Goal: Information Seeking & Learning: Learn about a topic

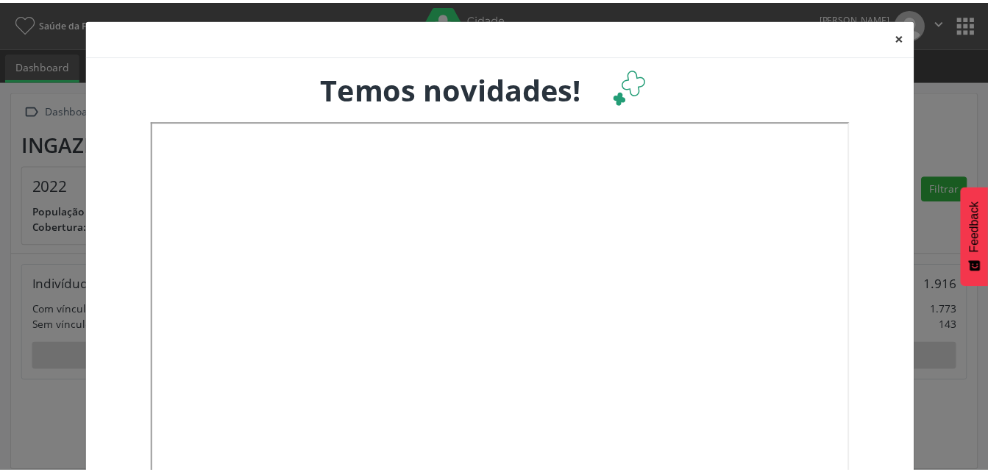
scroll to position [244, 325]
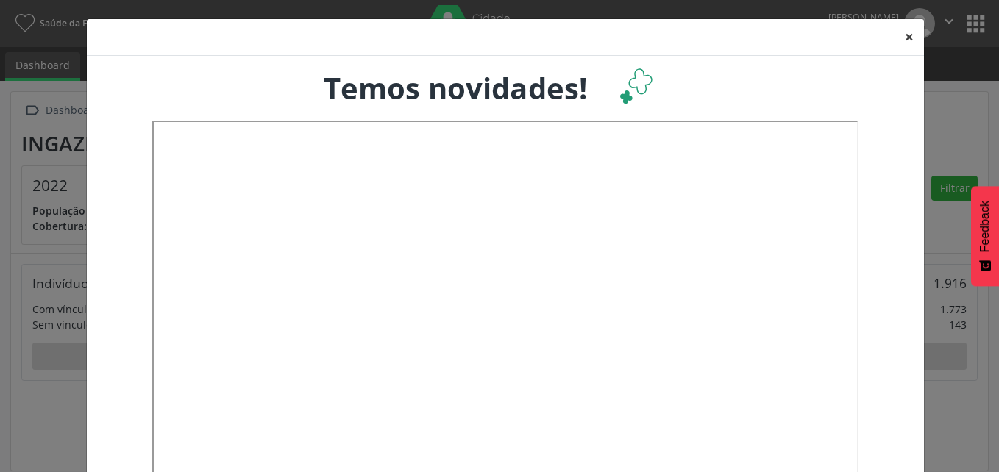
click at [904, 40] on button "×" at bounding box center [909, 37] width 29 height 36
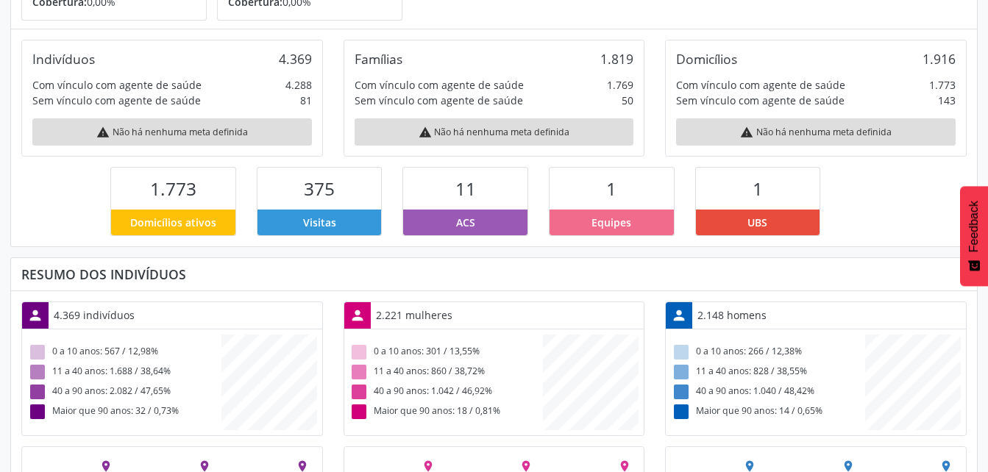
scroll to position [319, 0]
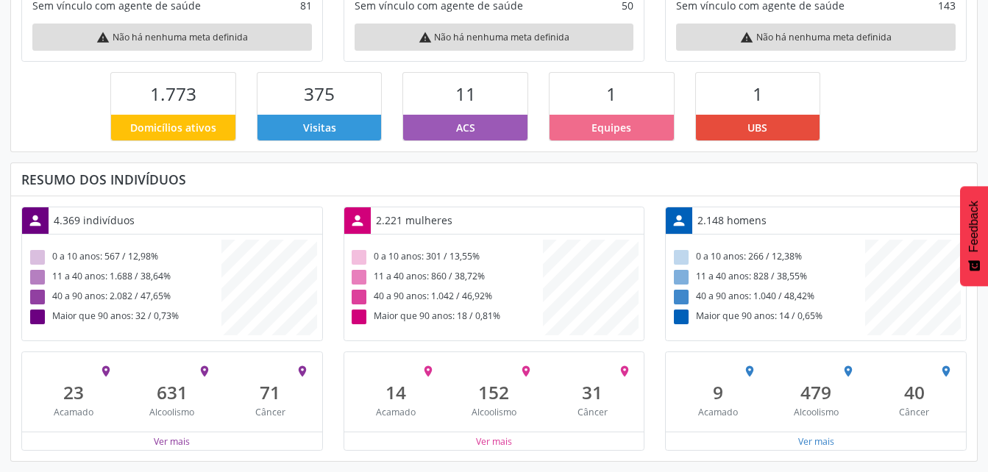
click at [416, 213] on div "2.221 mulheres" at bounding box center [414, 221] width 87 height 26
click at [422, 224] on div "2.221 mulheres" at bounding box center [414, 221] width 87 height 26
click at [497, 446] on button "Ver mais" at bounding box center [494, 442] width 38 height 14
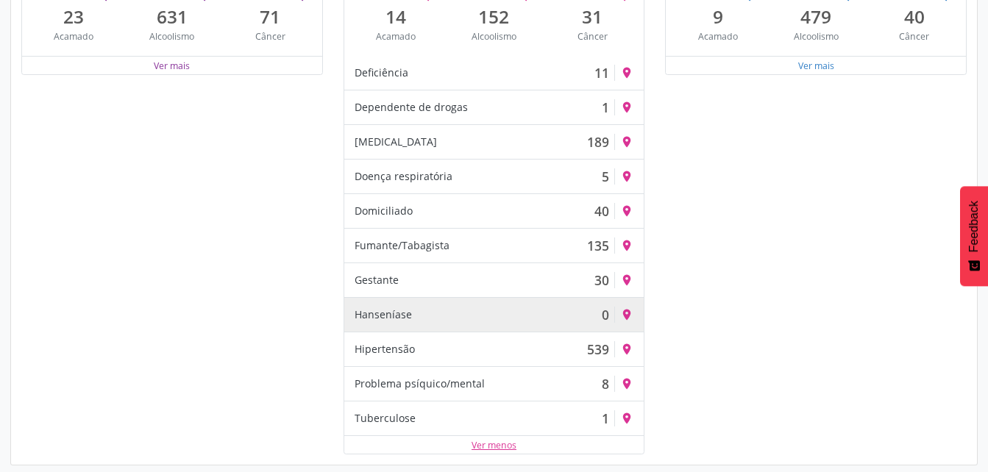
scroll to position [699, 0]
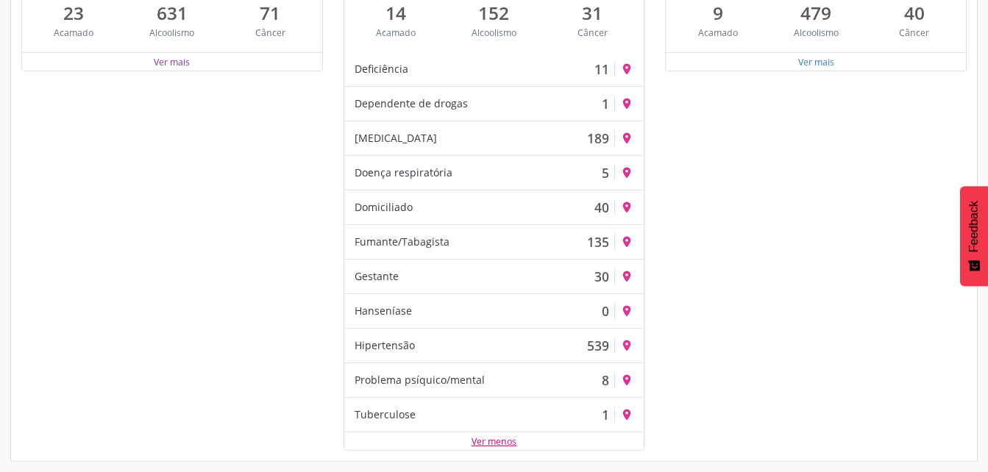
click at [497, 444] on button "Ver menos" at bounding box center [494, 442] width 46 height 14
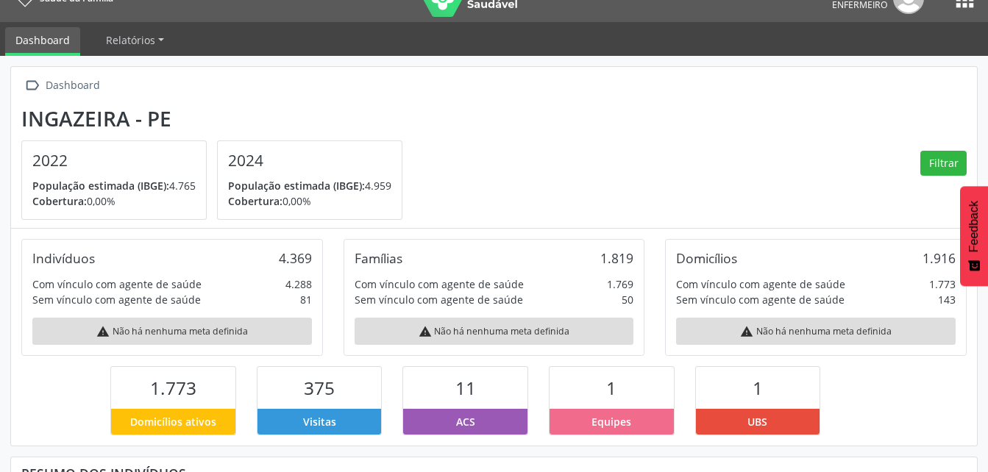
scroll to position [0, 0]
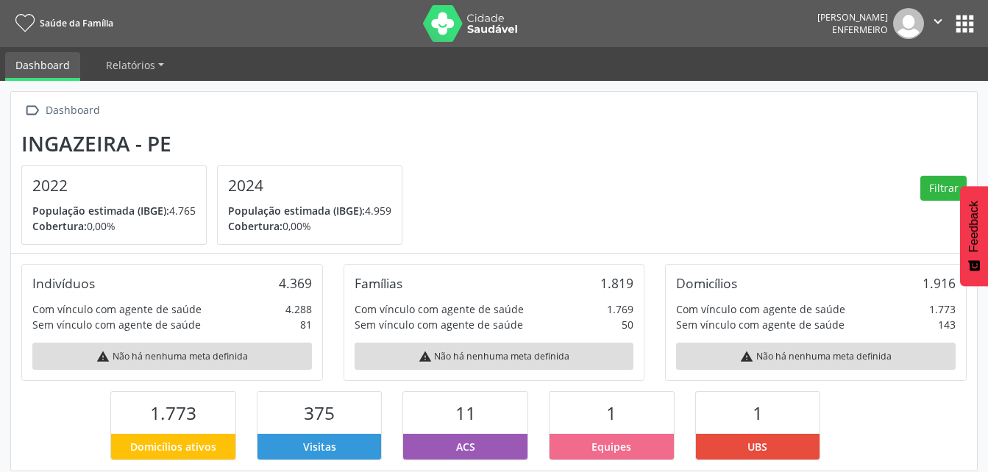
click at [931, 18] on icon "" at bounding box center [938, 21] width 16 height 16
click at [775, 128] on div " Dashboard Ingazeira - PE 2022 População estimada (IBGE): 4.765 Cobertura: 0,0…" at bounding box center [494, 173] width 966 height 162
click at [967, 25] on button "apps" at bounding box center [965, 24] width 26 height 26
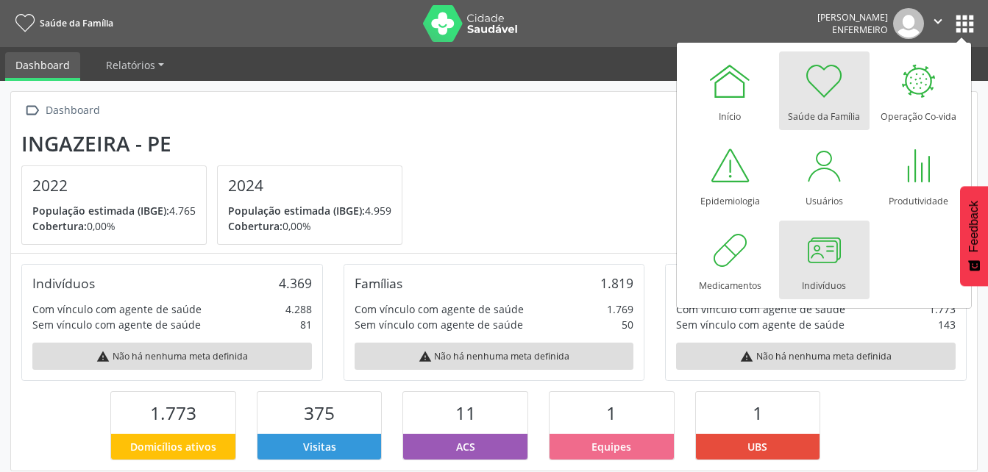
click at [831, 259] on div at bounding box center [824, 250] width 44 height 44
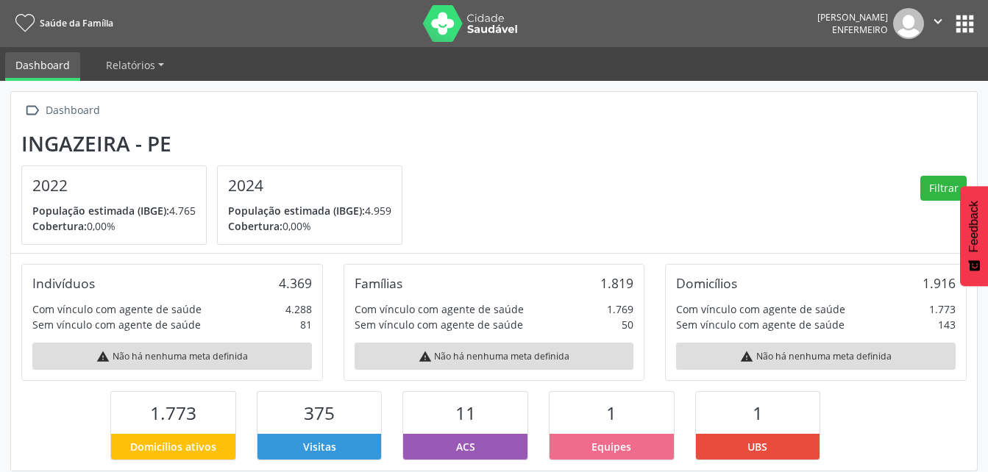
click at [128, 319] on div "Sem vínculo com agente de saúde" at bounding box center [116, 324] width 169 height 15
click at [207, 290] on div "Indivíduos 4.369" at bounding box center [172, 283] width 280 height 16
click at [217, 348] on div "warning Não há nenhuma meta definida" at bounding box center [172, 356] width 280 height 27
click at [280, 280] on div "4.369" at bounding box center [295, 283] width 33 height 16
click at [299, 313] on div "4.288" at bounding box center [299, 309] width 26 height 15
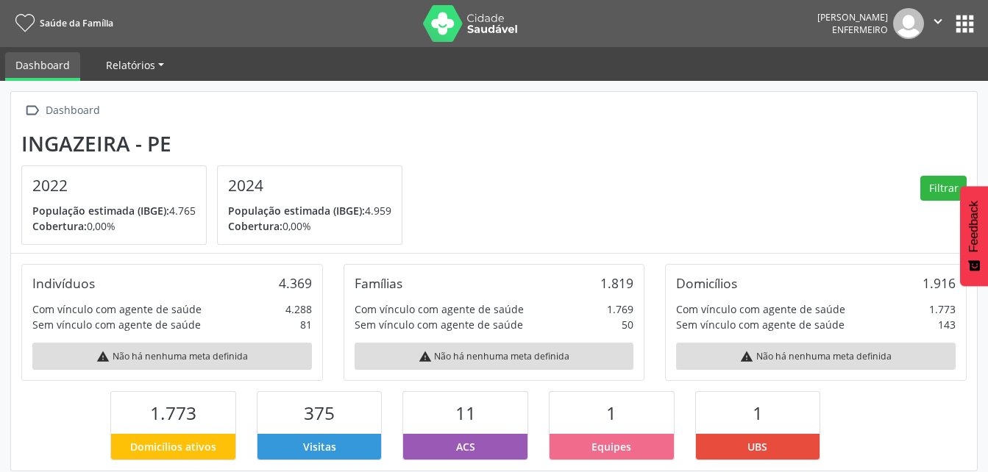
click at [127, 68] on span "Relatórios" at bounding box center [130, 65] width 49 height 14
click at [146, 104] on link "Desfechos da visita" at bounding box center [159, 100] width 126 height 26
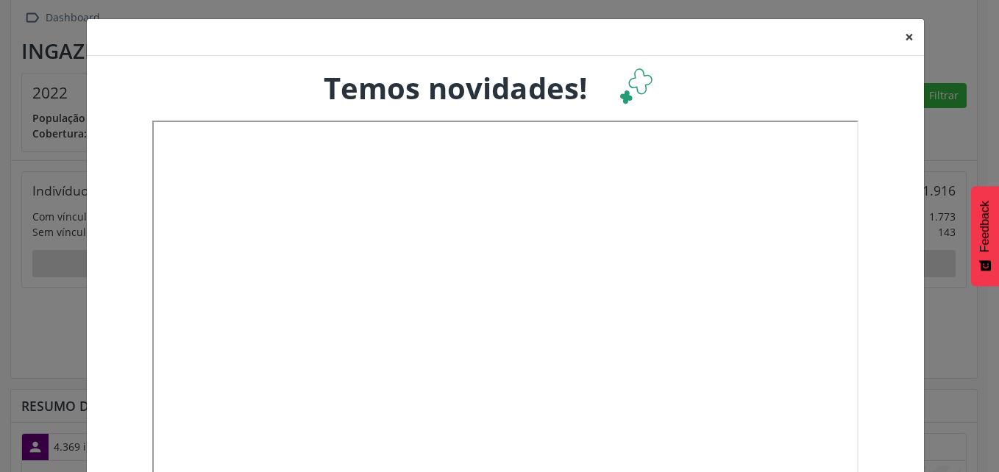
click at [907, 35] on button "×" at bounding box center [909, 37] width 29 height 36
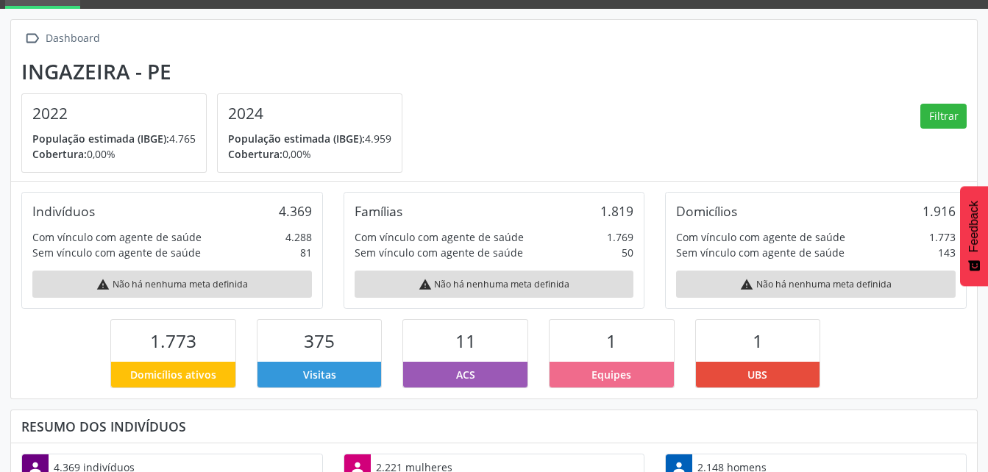
scroll to position [74, 0]
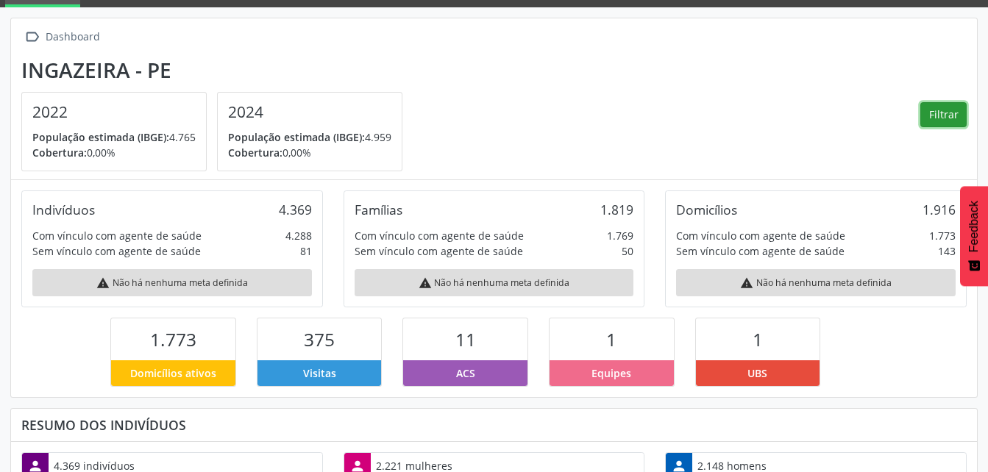
click at [942, 116] on button "Filtrar" at bounding box center [944, 114] width 46 height 25
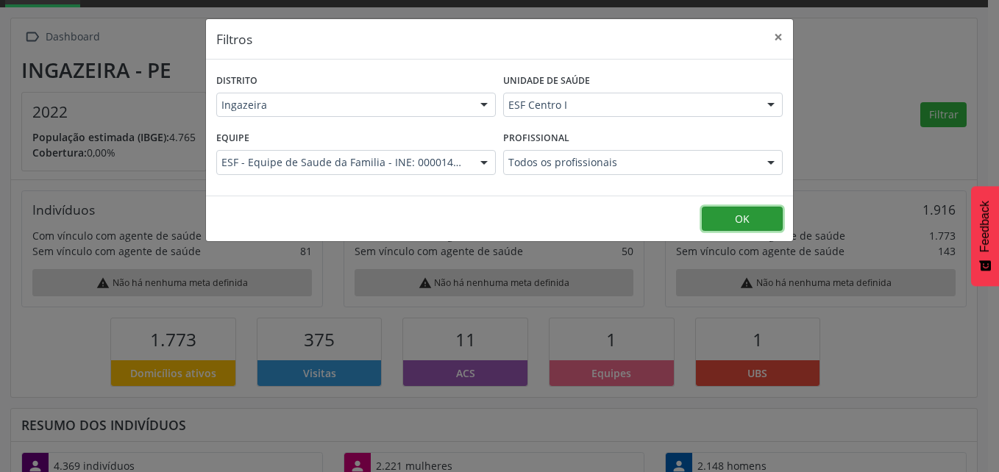
click at [734, 212] on button "OK" at bounding box center [742, 219] width 81 height 25
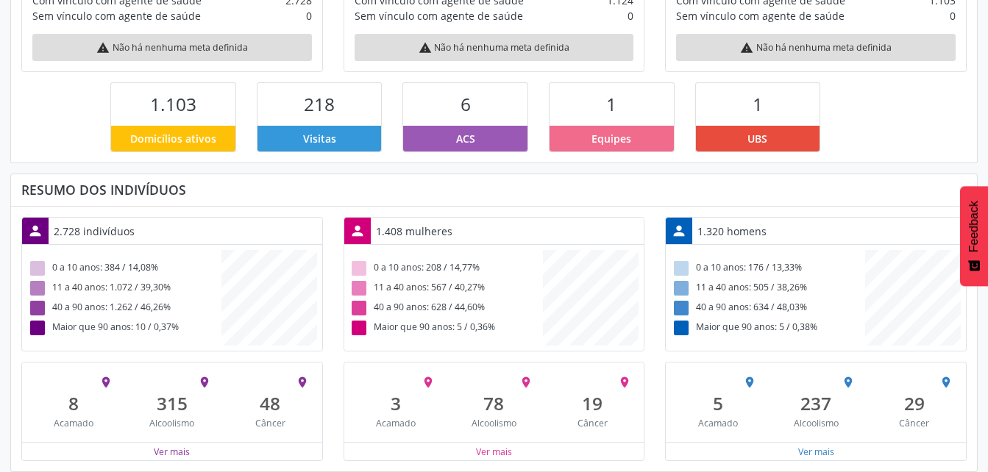
scroll to position [361, 0]
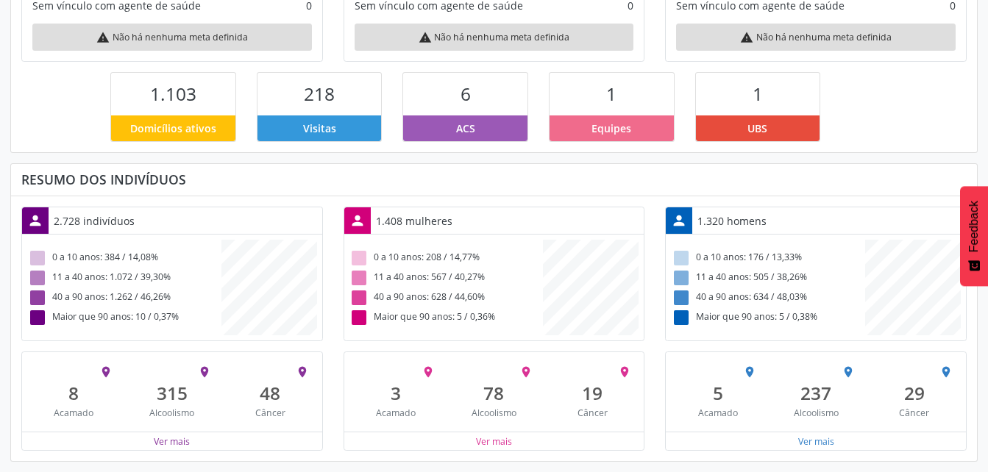
click at [199, 223] on div "person 2.728 indivíduos" at bounding box center [172, 221] width 300 height 27
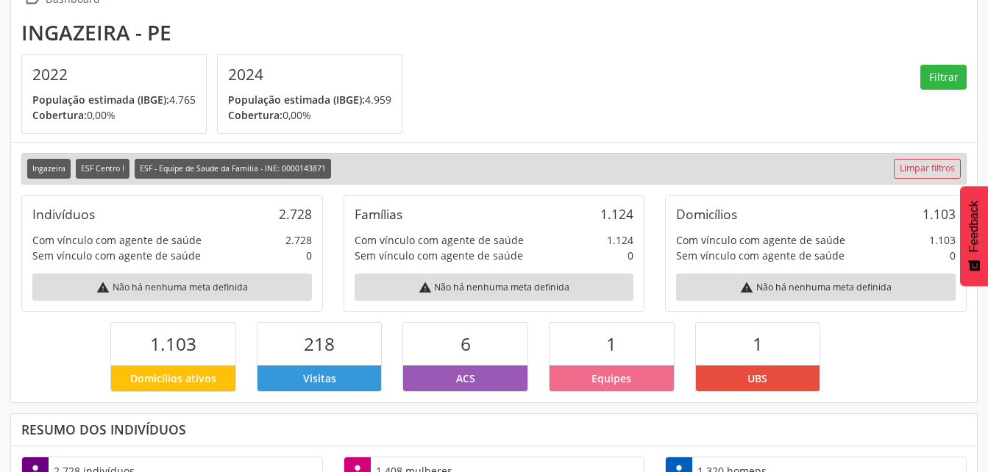
scroll to position [0, 0]
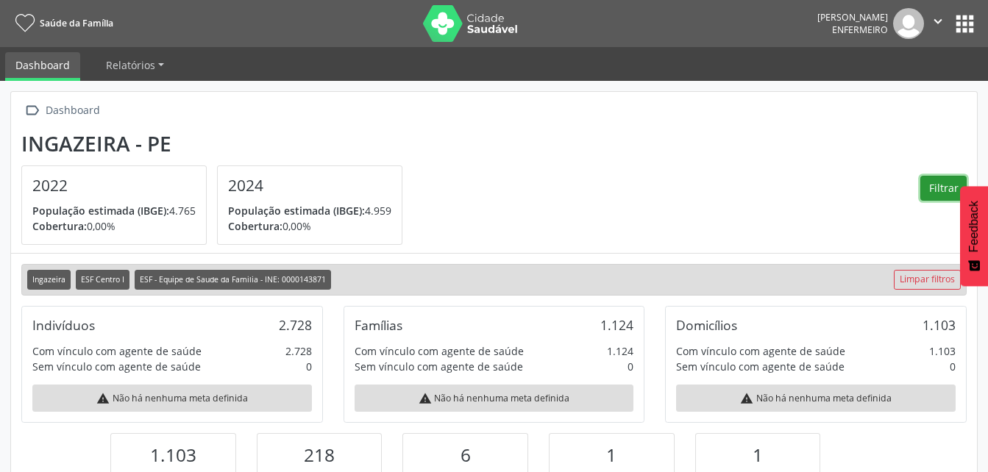
click at [928, 191] on button "Filtrar" at bounding box center [944, 188] width 46 height 25
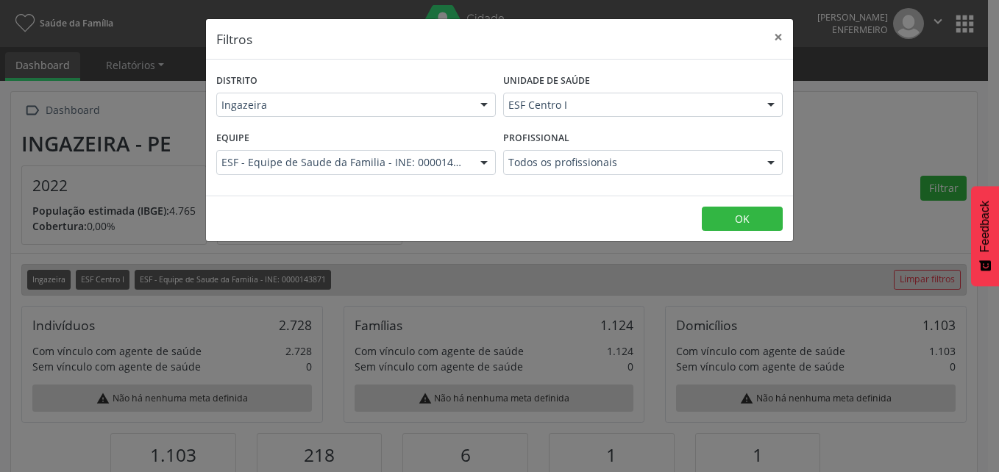
click at [482, 161] on div at bounding box center [484, 163] width 22 height 25
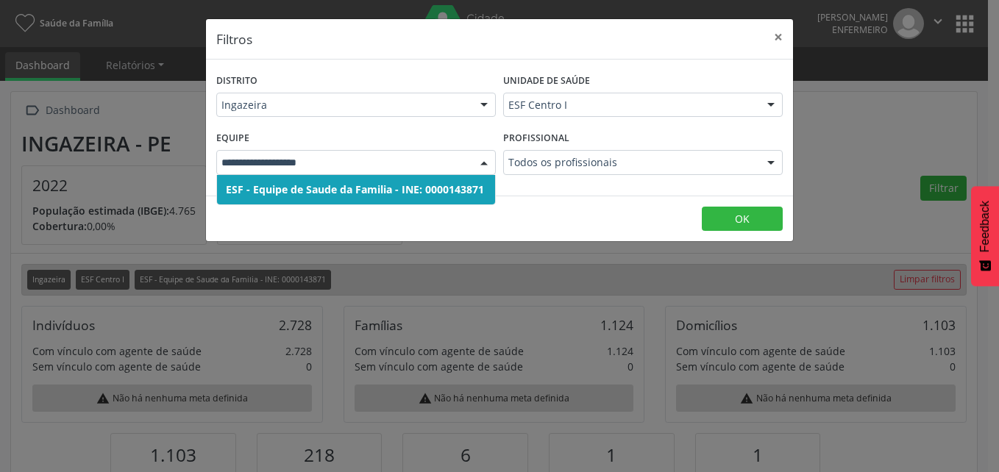
click at [482, 161] on div at bounding box center [484, 163] width 22 height 25
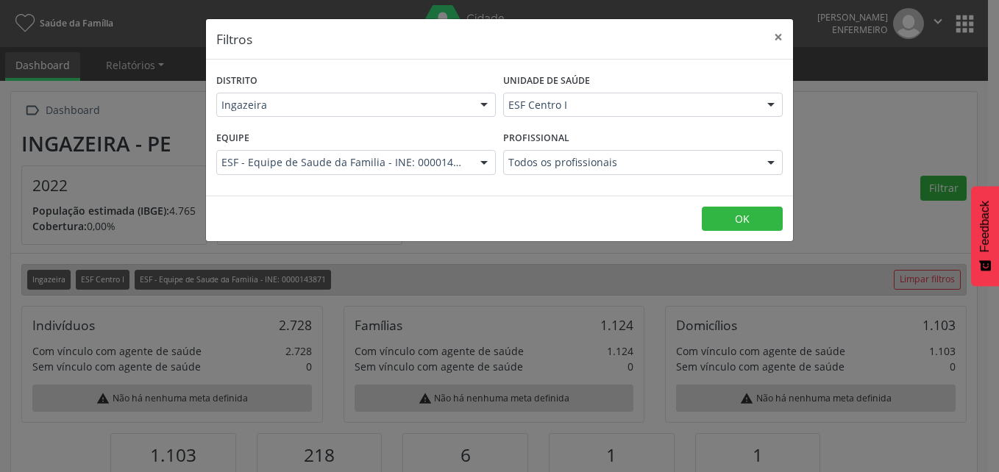
click at [483, 103] on div at bounding box center [484, 105] width 22 height 25
click at [771, 99] on div at bounding box center [771, 105] width 22 height 25
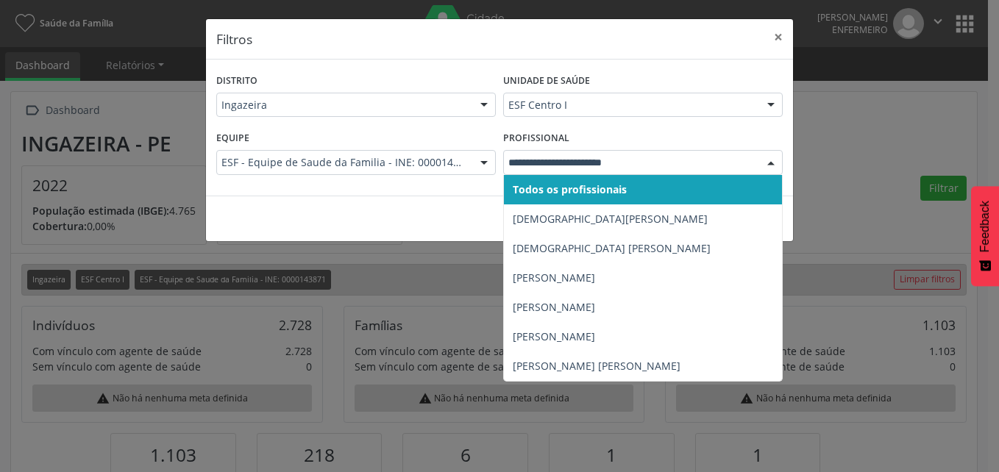
click at [776, 165] on div at bounding box center [771, 163] width 22 height 25
click at [781, 43] on button "×" at bounding box center [778, 37] width 29 height 36
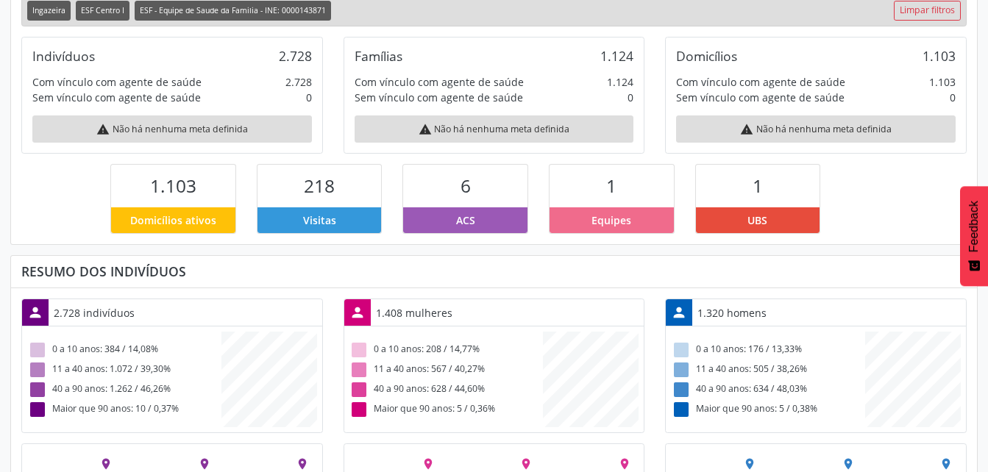
scroll to position [294, 0]
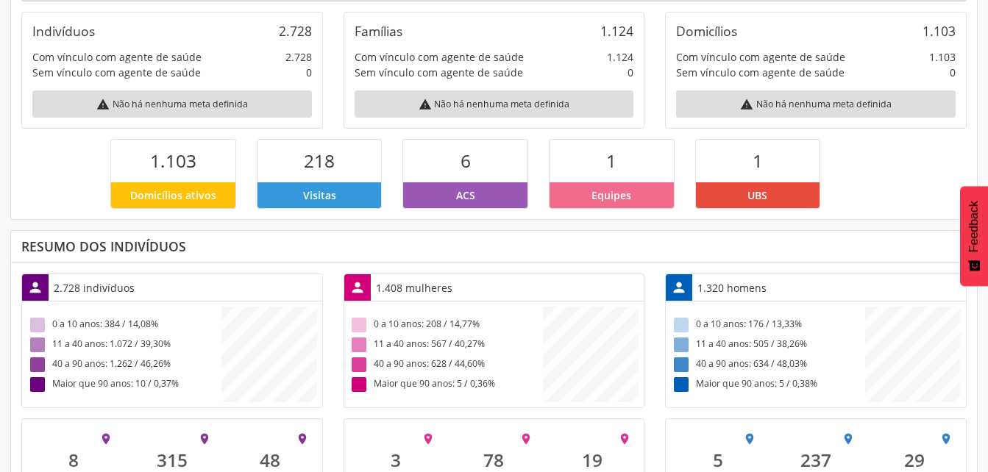
click at [121, 284] on div "2.728 indivíduos" at bounding box center [94, 288] width 91 height 26
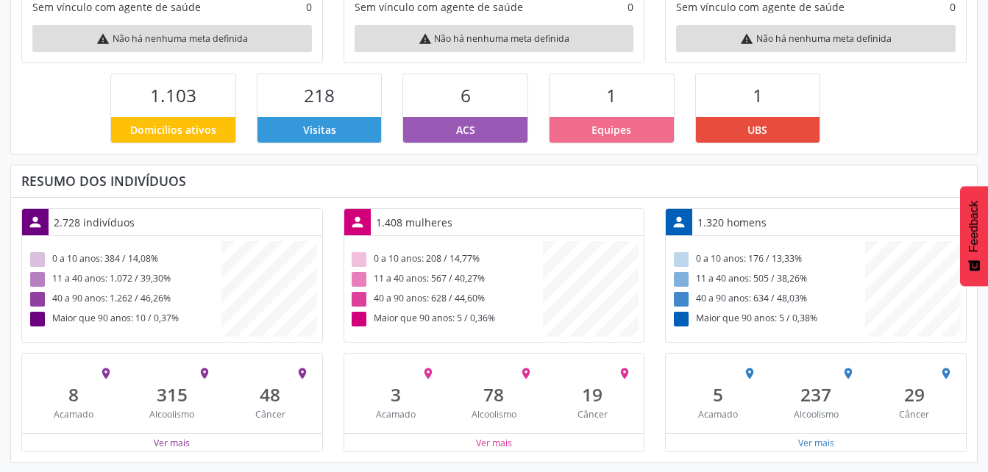
scroll to position [361, 0]
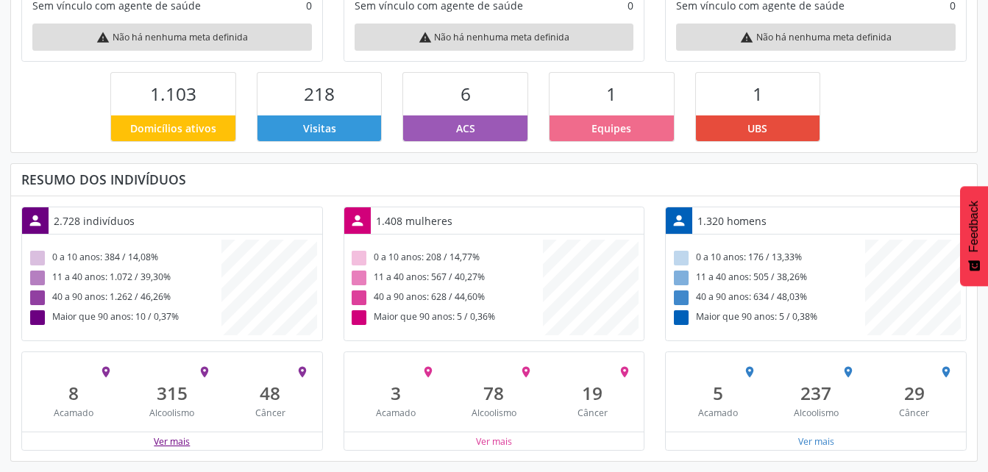
click at [170, 444] on button "Ver mais" at bounding box center [172, 442] width 38 height 14
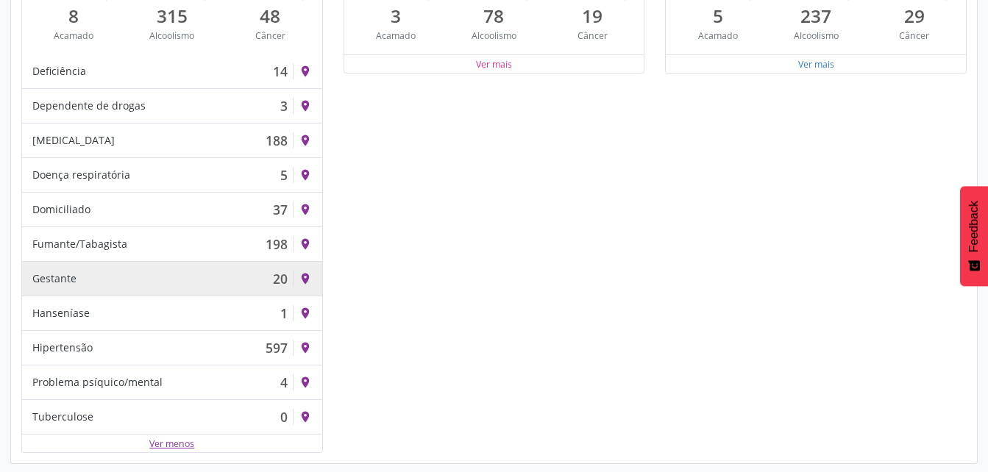
scroll to position [741, 0]
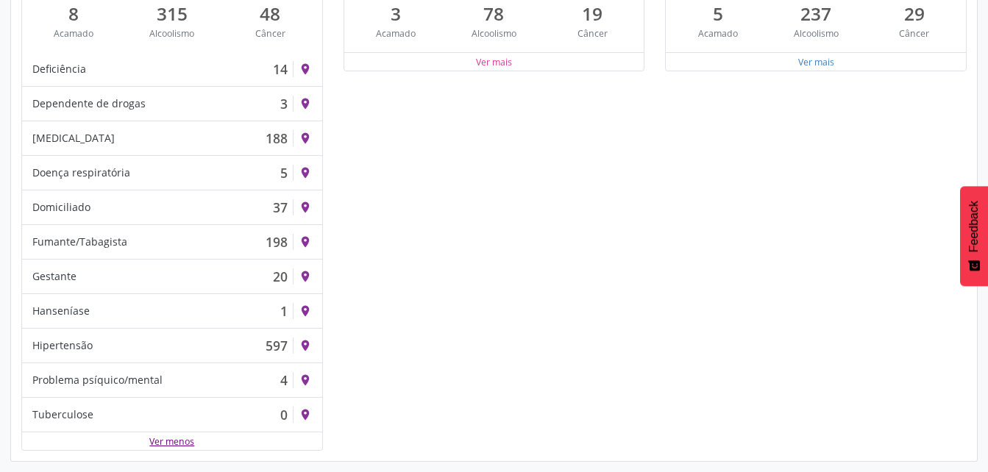
click at [185, 437] on button "Ver menos" at bounding box center [172, 442] width 46 height 14
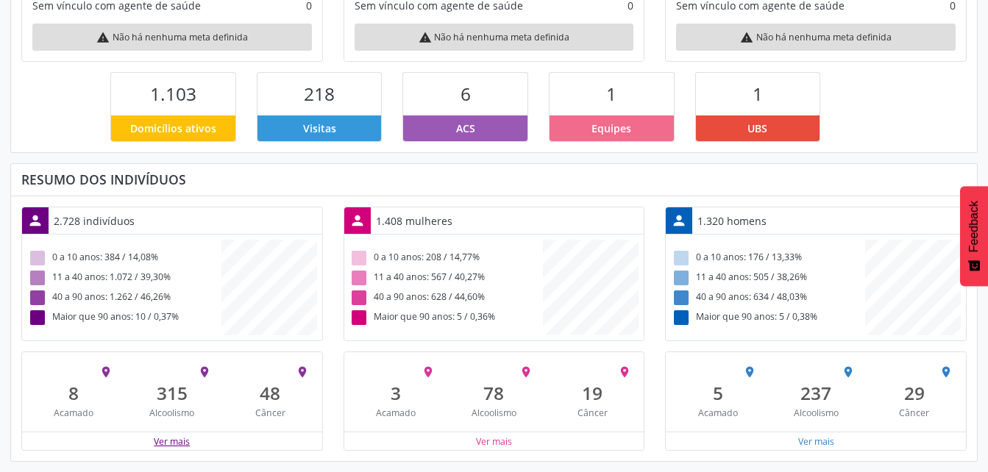
scroll to position [244, 322]
click at [823, 444] on button "Ver mais" at bounding box center [817, 442] width 38 height 14
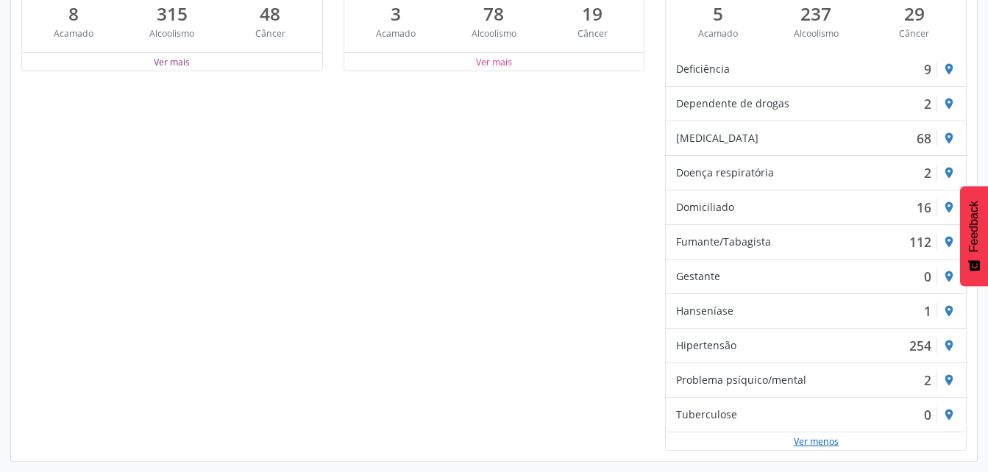
click at [820, 447] on button "Ver menos" at bounding box center [816, 442] width 46 height 14
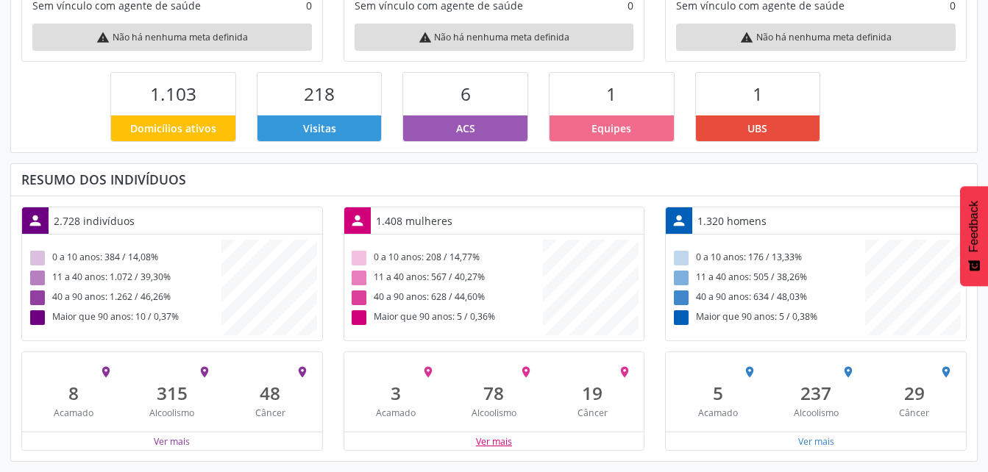
click at [509, 443] on button "Ver mais" at bounding box center [494, 442] width 38 height 14
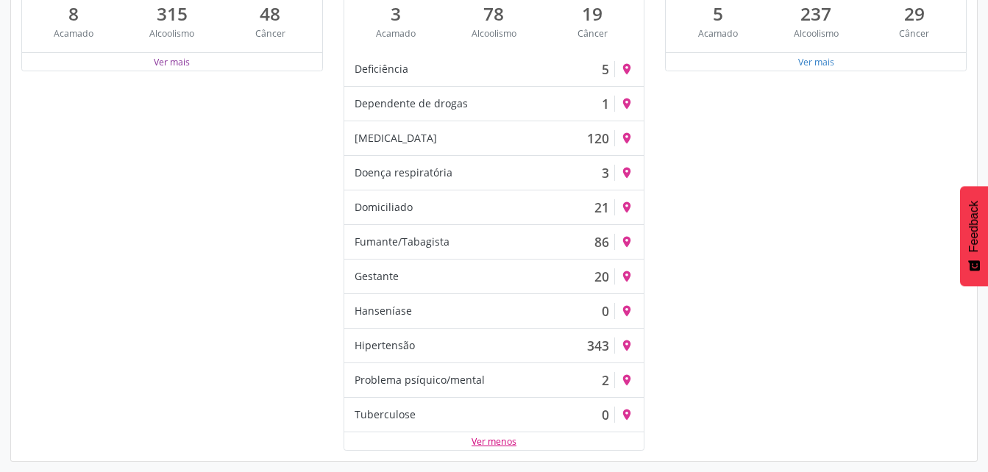
click at [500, 446] on button "Ver menos" at bounding box center [494, 442] width 46 height 14
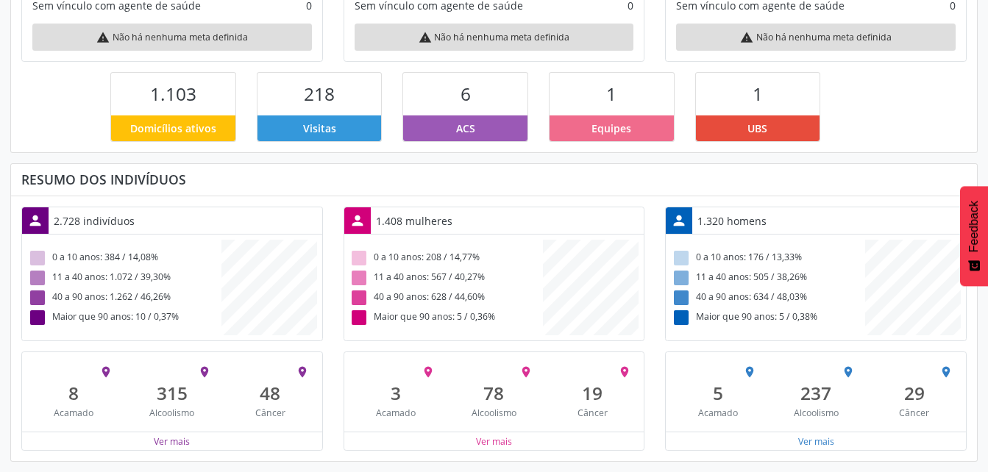
click at [201, 88] on div "1.103" at bounding box center [173, 94] width 124 height 42
click at [185, 130] on span "Domicílios ativos" at bounding box center [173, 128] width 86 height 15
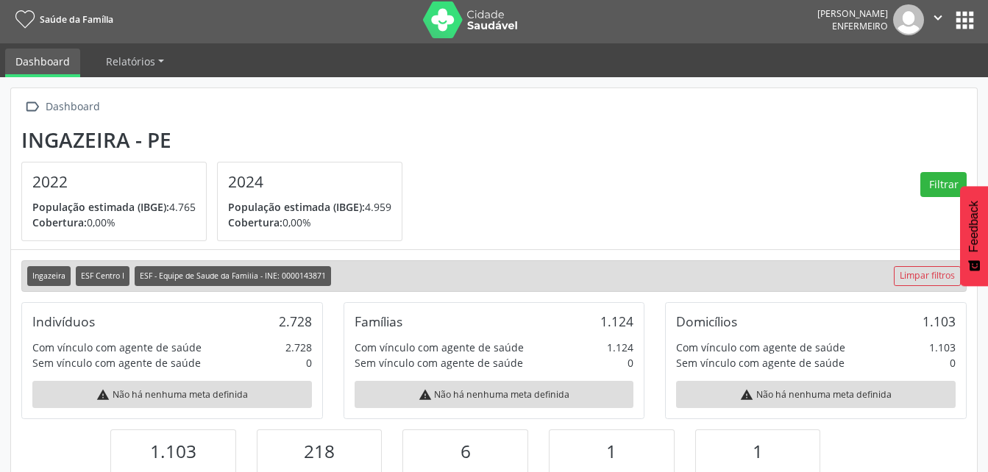
scroll to position [0, 0]
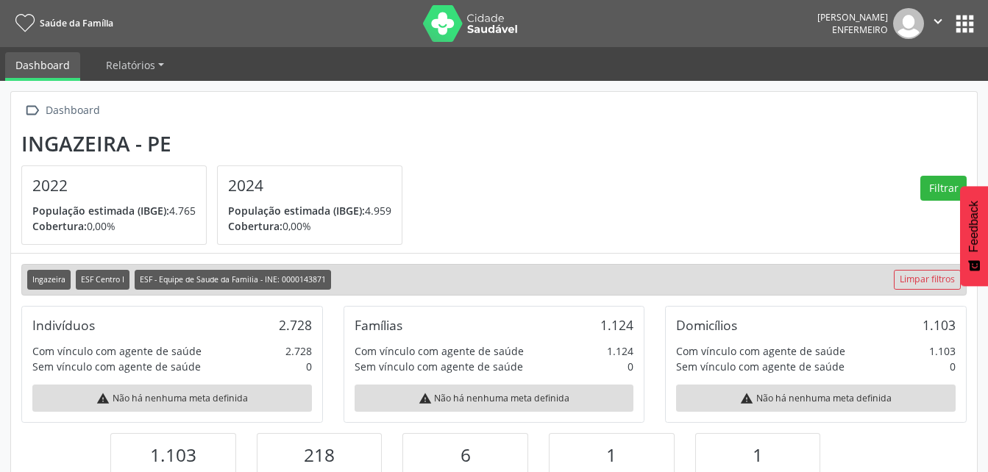
click at [964, 32] on button "apps" at bounding box center [965, 24] width 26 height 26
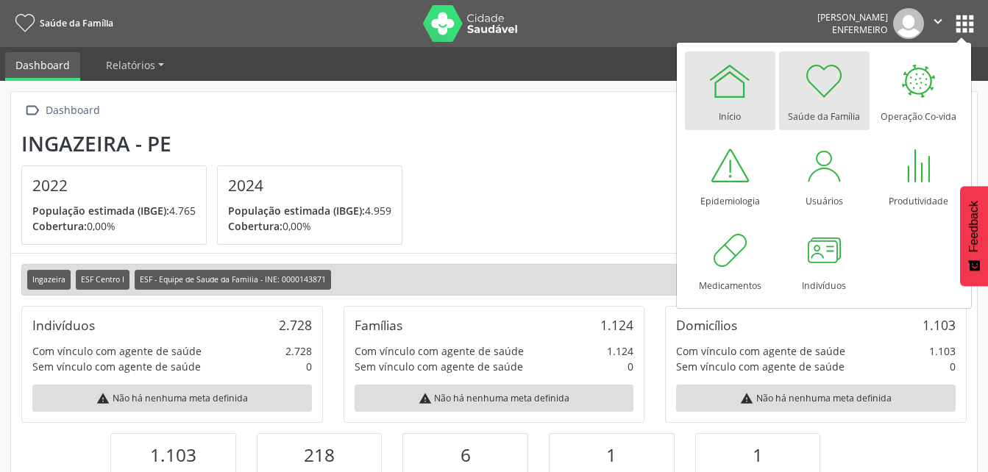
click at [735, 93] on div at bounding box center [730, 81] width 44 height 44
